Goal: Navigation & Orientation: Go to known website

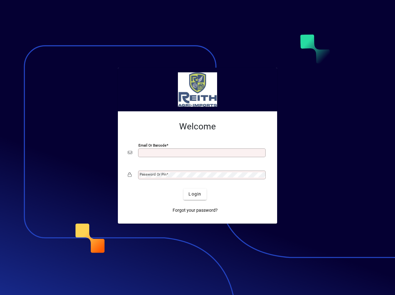
click at [144, 153] on input "Email or Barcode" at bounding box center [203, 152] width 126 height 5
type input "**********"
click at [144, 174] on mat-label "Password or Pin" at bounding box center [153, 174] width 27 height 4
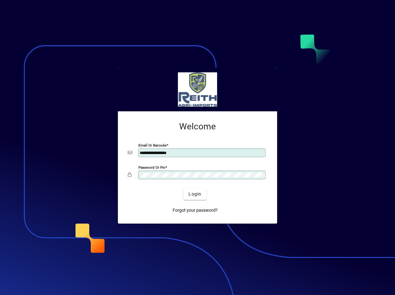
click at [184, 188] on button "Login" at bounding box center [195, 193] width 23 height 11
